Goal: Information Seeking & Learning: Compare options

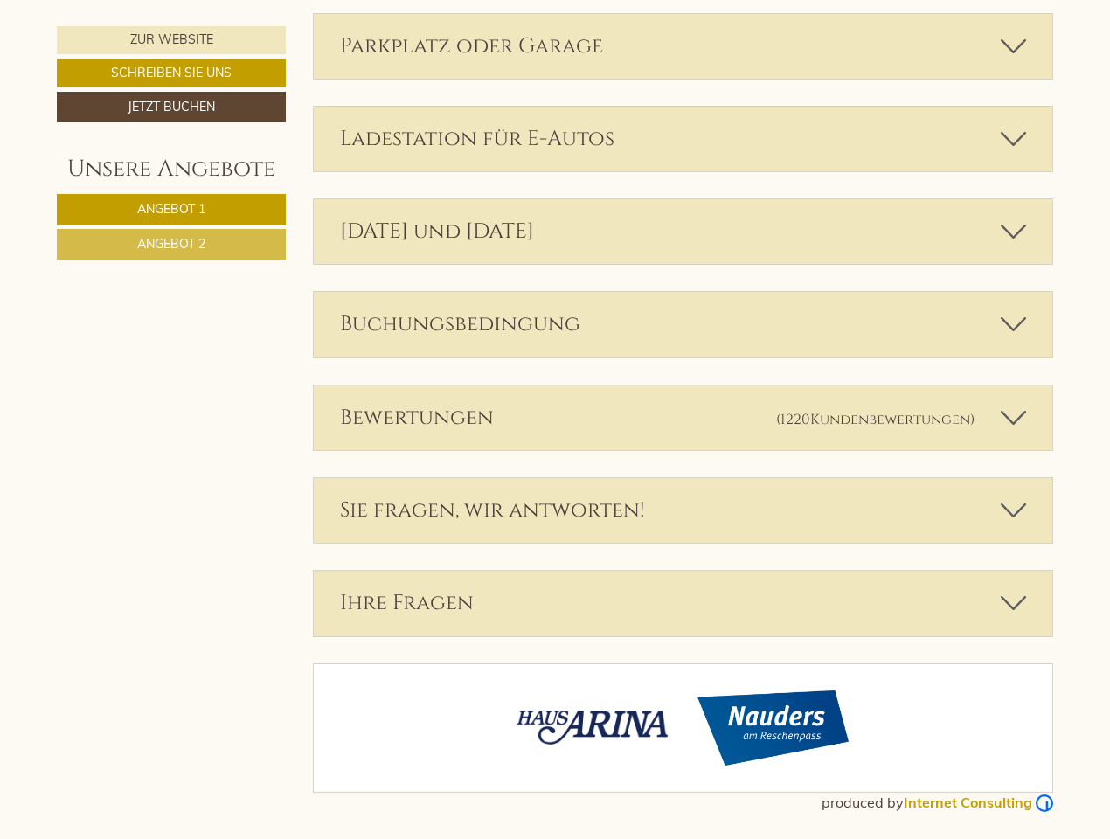
click at [555, 420] on div "Bewertungen (1220 Kundenbewertungen )" at bounding box center [683, 417] width 739 height 65
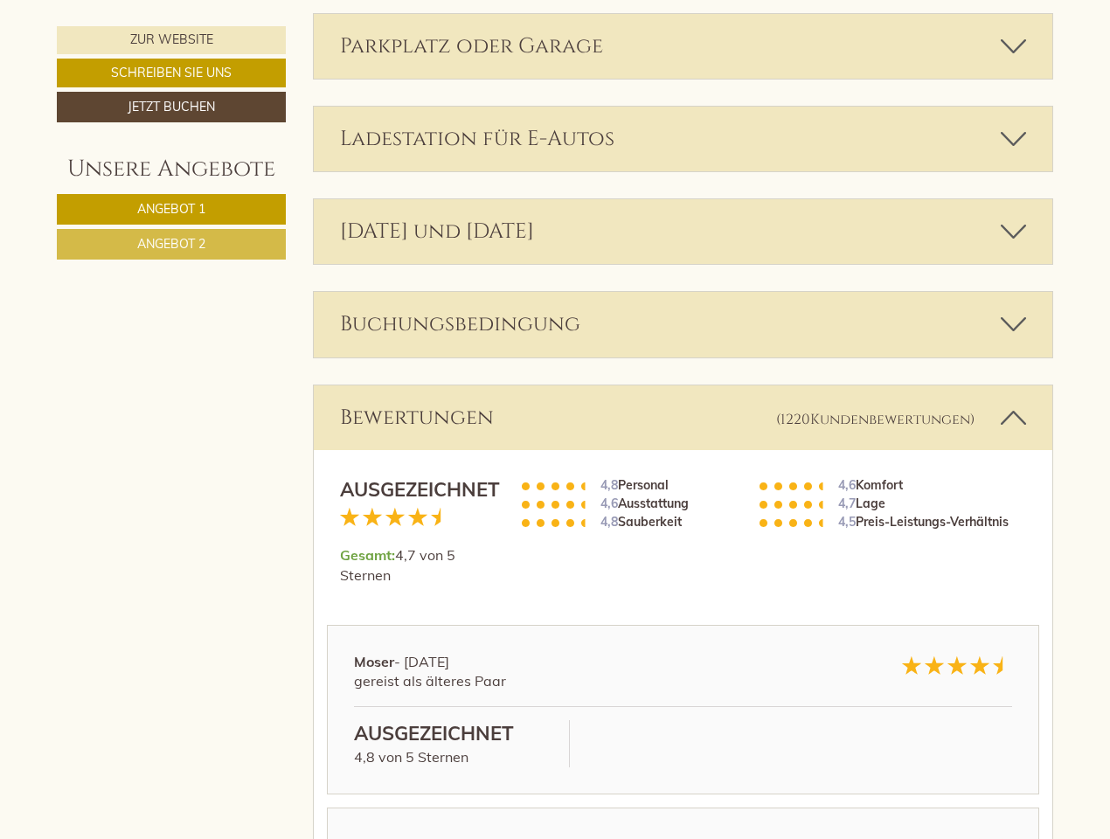
click at [171, 209] on span "Angebot 1" at bounding box center [171, 209] width 68 height 16
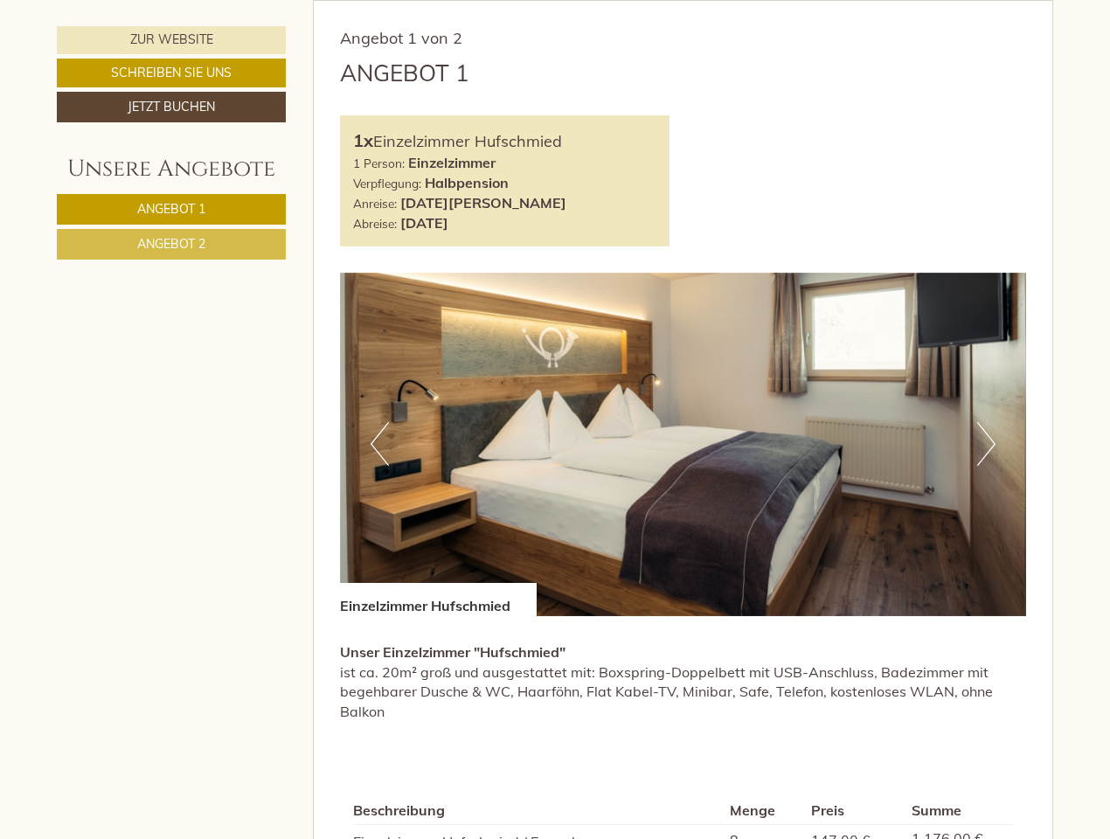
click at [171, 244] on span "Angebot 2" at bounding box center [171, 244] width 68 height 16
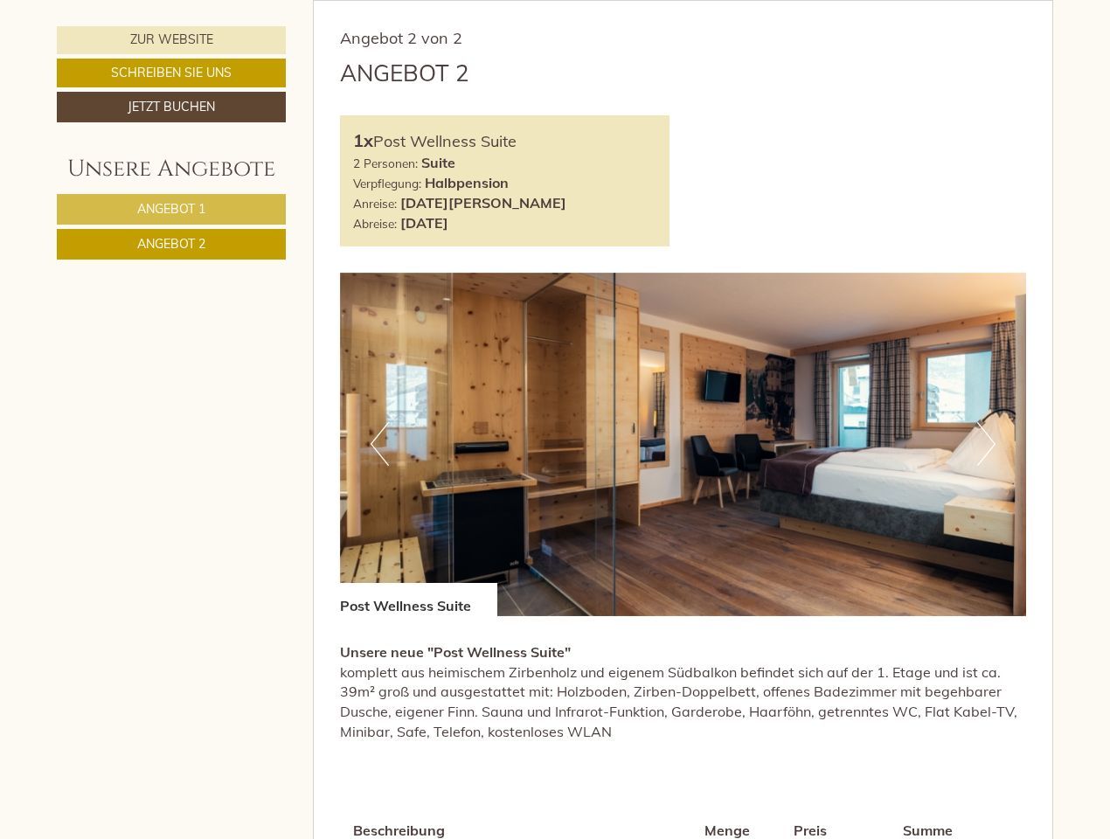
click at [379, 1] on div "Angebot 2 von 2 Angebot 2 1x Post Wellness Suite 2 Personen: Suite Verpflegung:…" at bounding box center [683, 558] width 739 height 1114
click at [684, 1] on div "Angebot 2 von 2 Angebot 2 1x Post Wellness Suite 2 Personen: Suite Verpflegung:…" at bounding box center [683, 558] width 739 height 1114
click at [986, 1] on div "Angebot 2 von 2 Angebot 2 1x Post Wellness Suite 2 Personen: Suite Verpflegung:…" at bounding box center [683, 558] width 739 height 1114
click at [379, 1] on div "Angebot 2 von 2 Angebot 2 1x Post Wellness Suite 2 Personen: Suite Verpflegung:…" at bounding box center [683, 558] width 739 height 1114
click at [684, 1] on div "Angebot 2 von 2 Angebot 2 1x Post Wellness Suite 2 Personen: Suite Verpflegung:…" at bounding box center [683, 558] width 739 height 1114
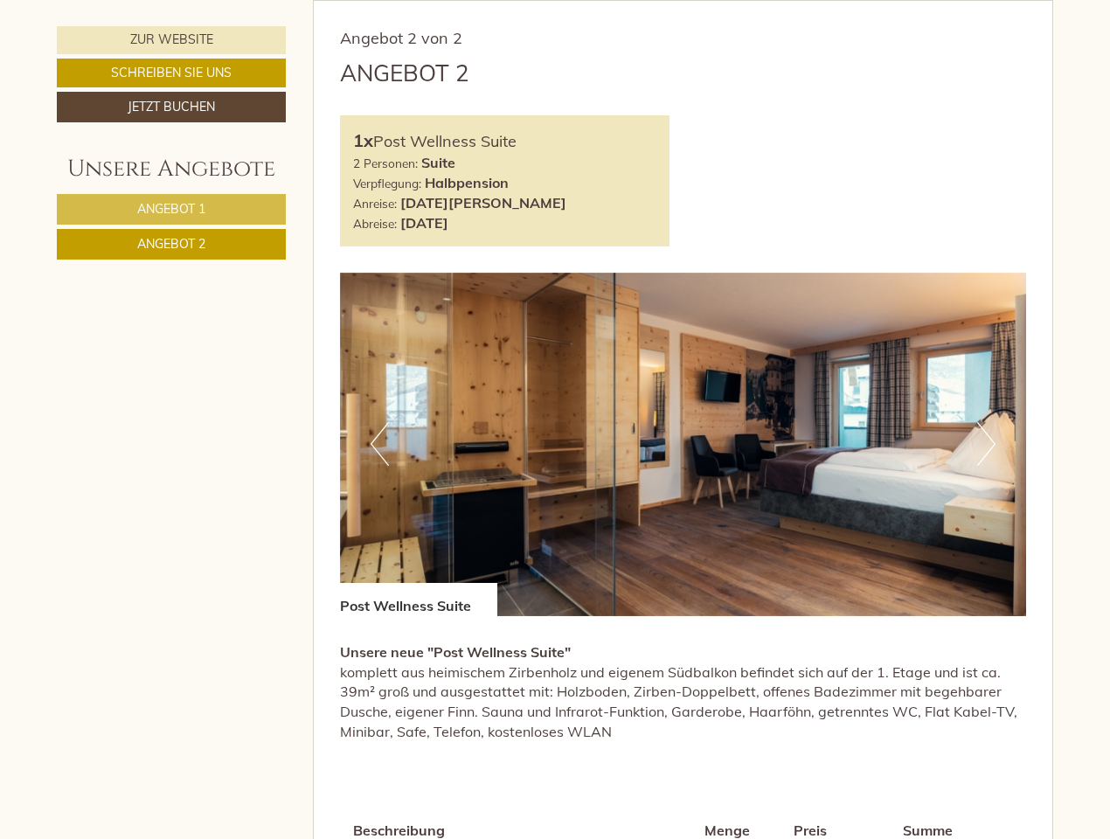
click at [986, 1] on div "Angebot 2 von 2 Angebot 2 1x Post Wellness Suite 2 Personen: Suite Verpflegung:…" at bounding box center [683, 558] width 739 height 1114
click at [684, 1] on div "Angebot 2 von 2 Angebot 2 1x Post Wellness Suite 2 Personen: Suite Verpflegung:…" at bounding box center [683, 558] width 739 height 1114
